Goal: Task Accomplishment & Management: Use online tool/utility

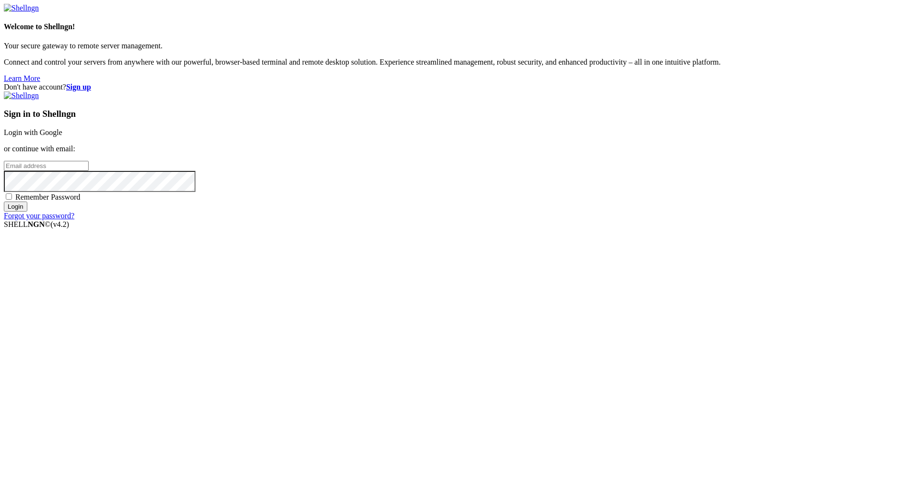
type input "[PERSON_NAME][EMAIL_ADDRESS][DOMAIN_NAME]"
drag, startPoint x: 644, startPoint y: 346, endPoint x: 646, endPoint y: 333, distance: 13.0
click at [644, 220] on div "Sign in to Shellngn Login with Google or continue with email: [PERSON_NAME][EMA…" at bounding box center [460, 155] width 912 height 129
click at [27, 212] on input "Login" at bounding box center [15, 207] width 23 height 10
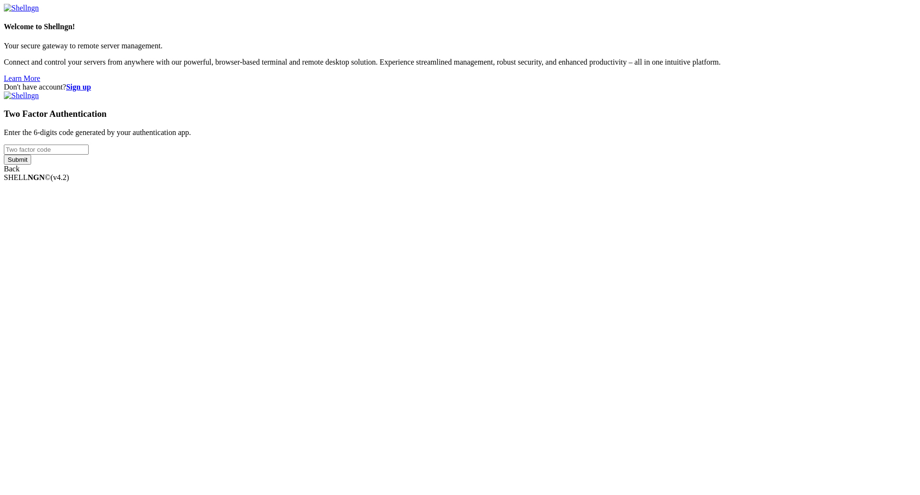
click at [89, 155] on input "number" at bounding box center [46, 150] width 85 height 10
type input "726429"
click at [31, 165] on input "Submit" at bounding box center [17, 160] width 27 height 10
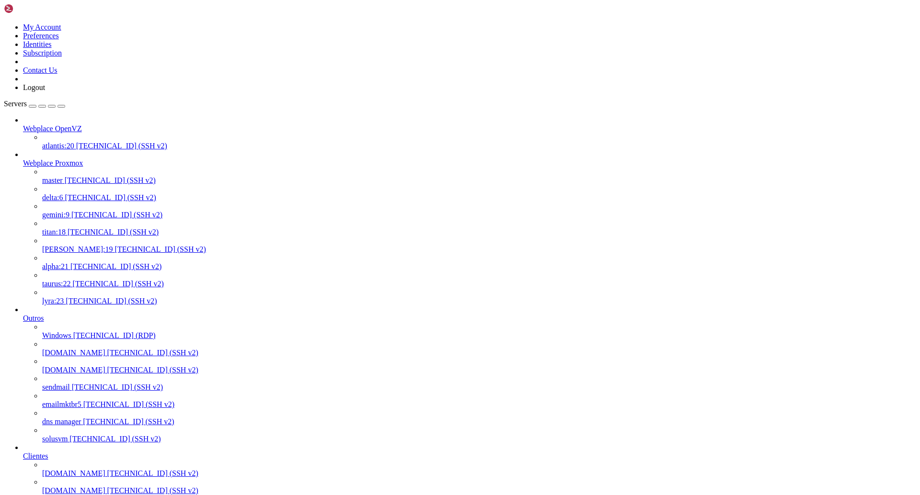
click at [63, 176] on span "master" at bounding box center [52, 180] width 21 height 8
click at [64, 305] on span "lyra:23" at bounding box center [53, 301] width 22 height 8
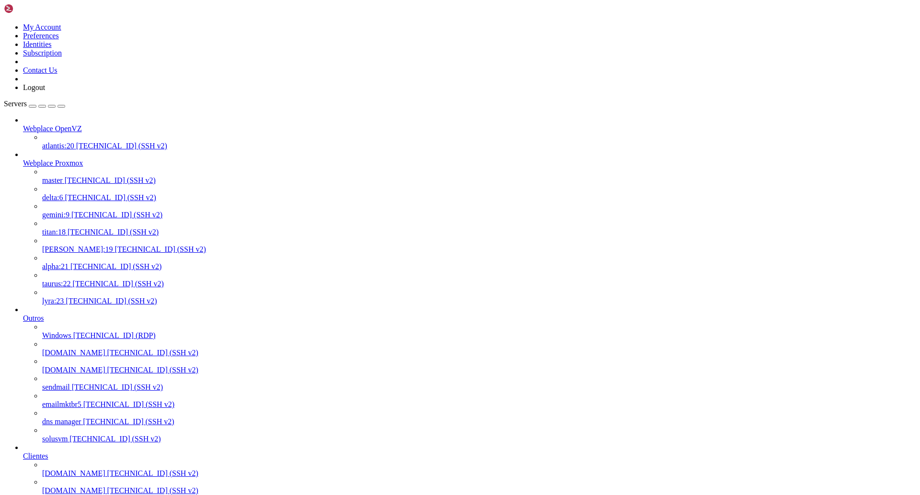
click at [61, 106] on icon "button" at bounding box center [61, 106] width 0 height 0
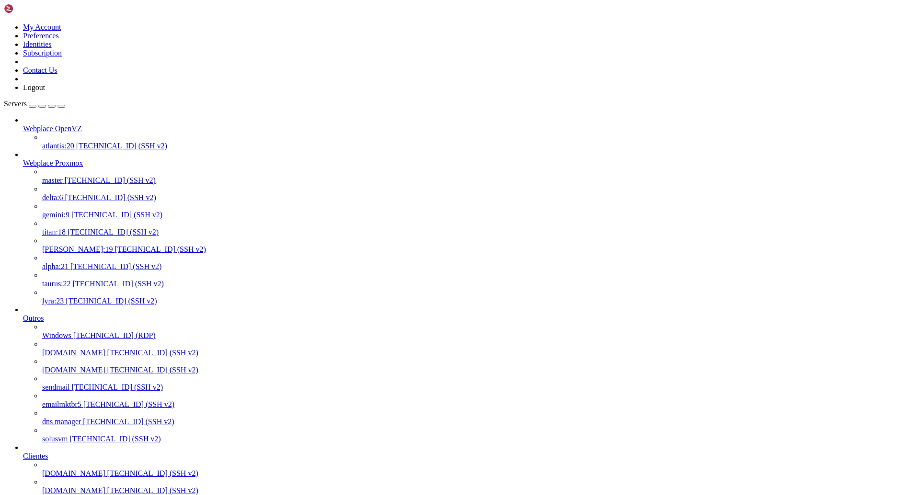
scroll to position [477028, 0]
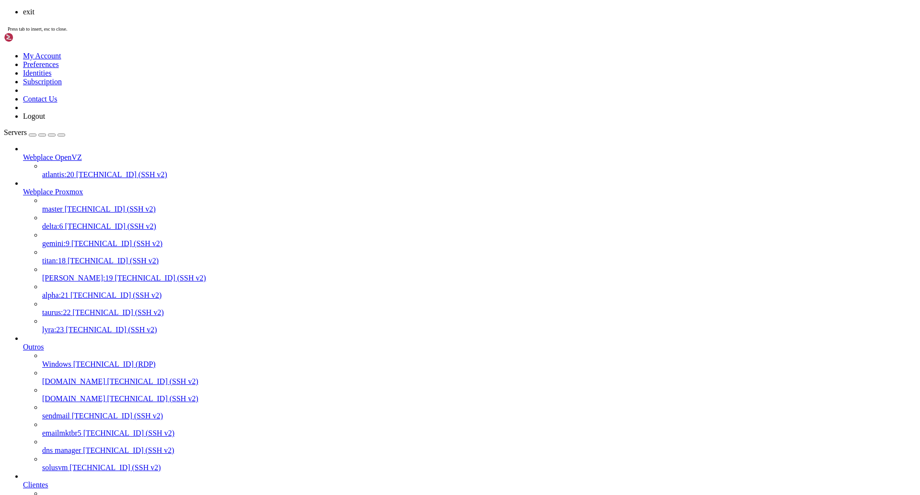
scroll to position [477088, 0]
